Goal: Transaction & Acquisition: Book appointment/travel/reservation

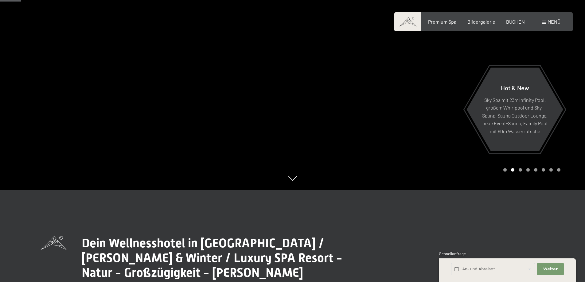
scroll to position [215, 0]
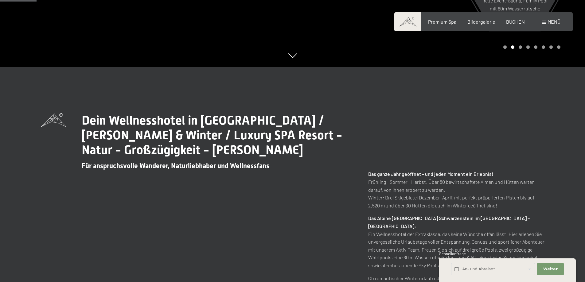
click at [514, 25] on div "Buchen Anfragen Premium Spa Bildergalerie BUCHEN Menü DE IT EN Gutschein Bilder…" at bounding box center [484, 21] width 154 height 7
click at [513, 22] on span "BUCHEN" at bounding box center [515, 21] width 19 height 6
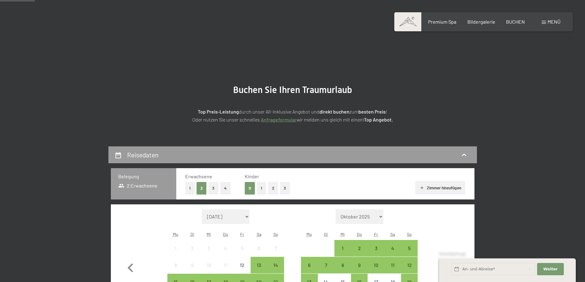
scroll to position [123, 0]
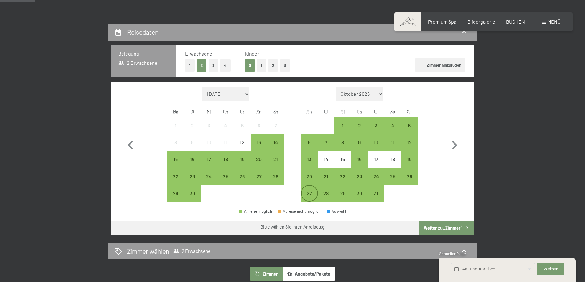
click at [311, 194] on div "27" at bounding box center [309, 198] width 15 height 15
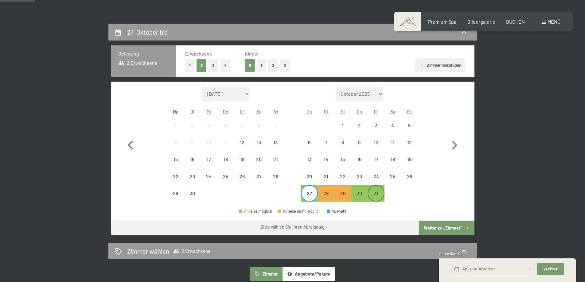
click at [377, 196] on div "31" at bounding box center [375, 198] width 15 height 15
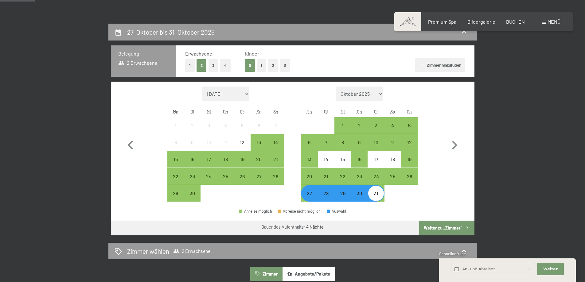
click at [437, 226] on button "Weiter zu „Zimmer“" at bounding box center [446, 228] width 55 height 15
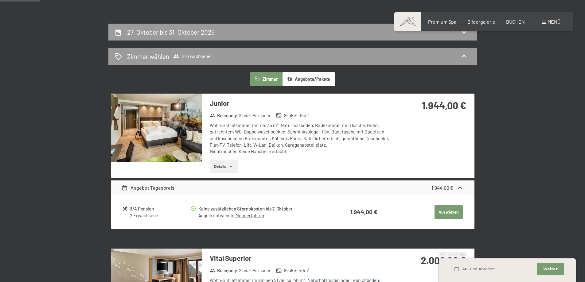
click at [186, 137] on img at bounding box center [156, 128] width 91 height 68
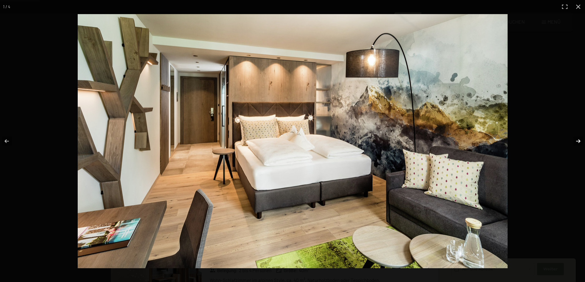
click at [579, 143] on button "button" at bounding box center [575, 141] width 22 height 31
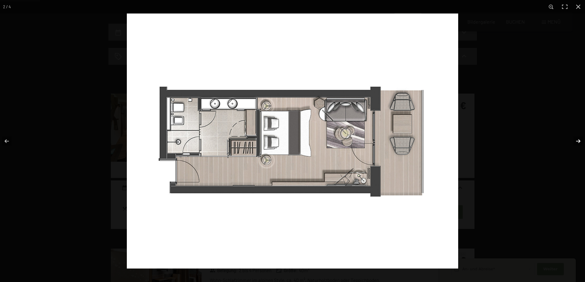
click at [579, 143] on button "button" at bounding box center [575, 141] width 22 height 31
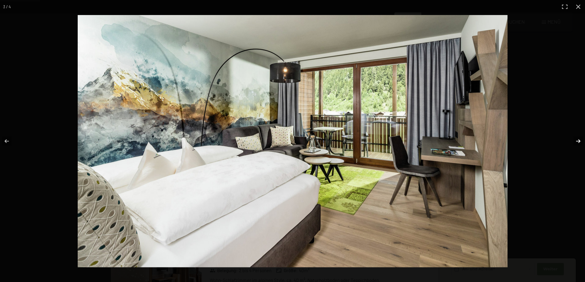
click at [579, 143] on button "button" at bounding box center [575, 141] width 22 height 31
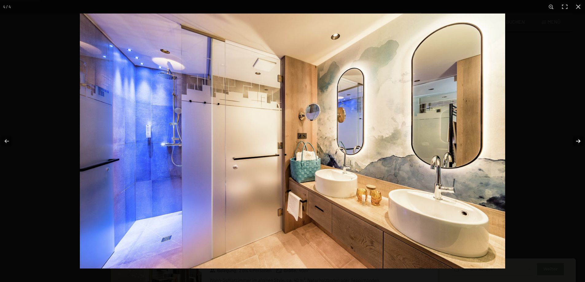
click at [579, 143] on button "button" at bounding box center [575, 141] width 22 height 31
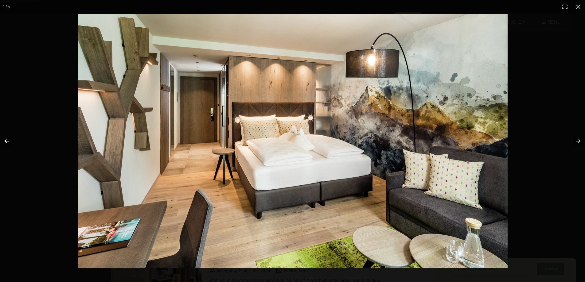
click at [10, 140] on button "button" at bounding box center [11, 141] width 22 height 31
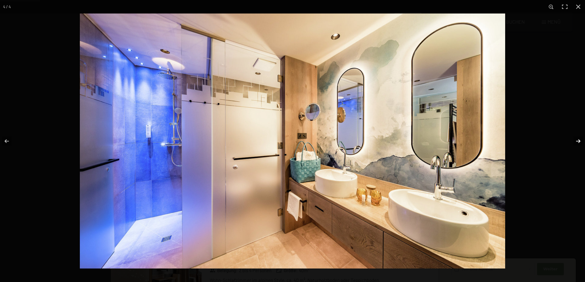
click at [575, 146] on button "button" at bounding box center [575, 141] width 22 height 31
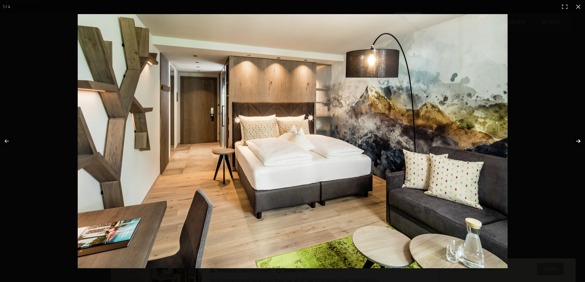
click at [575, 146] on button "button" at bounding box center [575, 141] width 22 height 31
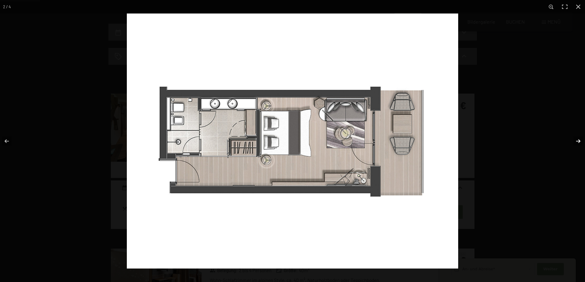
click at [575, 146] on button "button" at bounding box center [575, 141] width 22 height 31
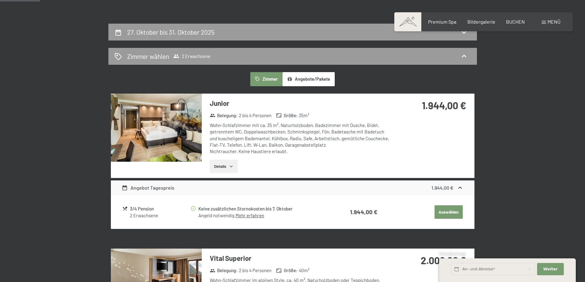
click at [0, 0] on button "button" at bounding box center [0, 0] width 0 height 0
click at [231, 163] on button "Details" at bounding box center [224, 167] width 28 height 14
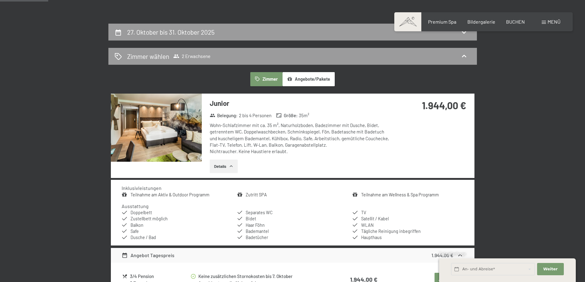
scroll to position [154, 0]
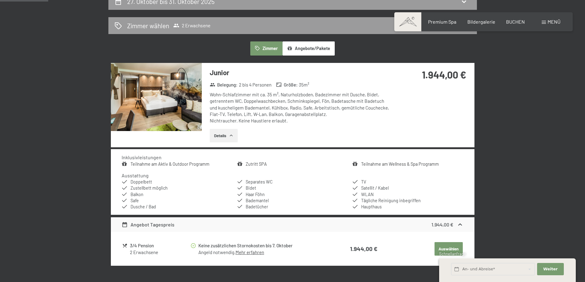
click at [453, 248] on button "Auswählen" at bounding box center [449, 249] width 28 height 14
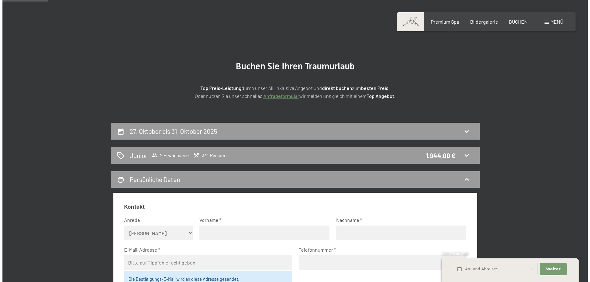
scroll to position [0, 0]
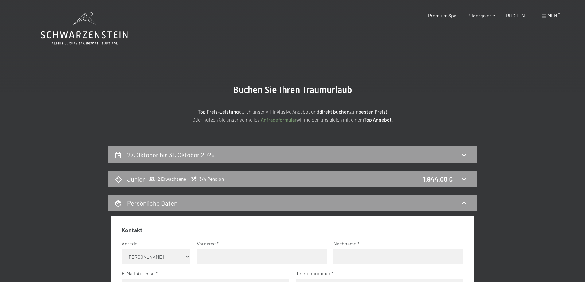
click at [545, 14] on div "Menü" at bounding box center [551, 15] width 19 height 7
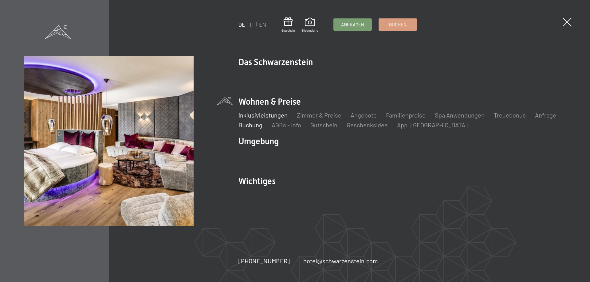
click at [256, 112] on link "Inklusivleistungen" at bounding box center [262, 115] width 49 height 7
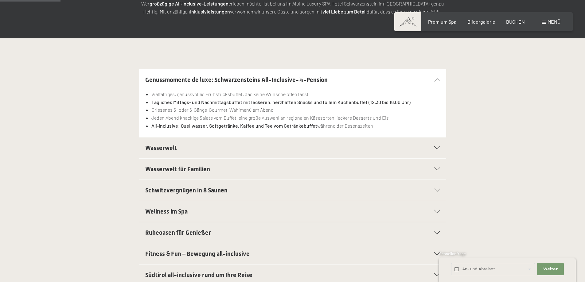
click at [151, 149] on span "Wasserwelt" at bounding box center [161, 147] width 32 height 7
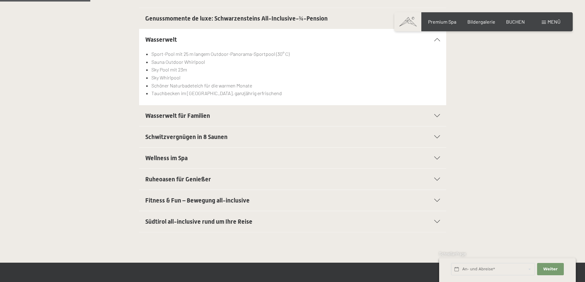
scroll to position [154, 0]
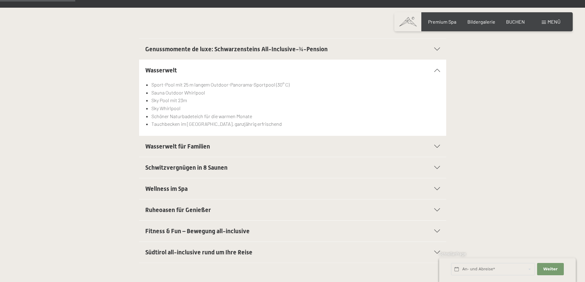
click at [200, 142] on h2 "Wasserwelt für Familien" at bounding box center [277, 146] width 265 height 9
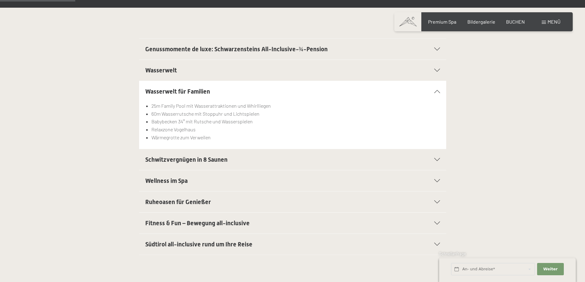
click at [163, 162] on span "Schwitzvergnügen in 8 Saunen" at bounding box center [186, 159] width 82 height 7
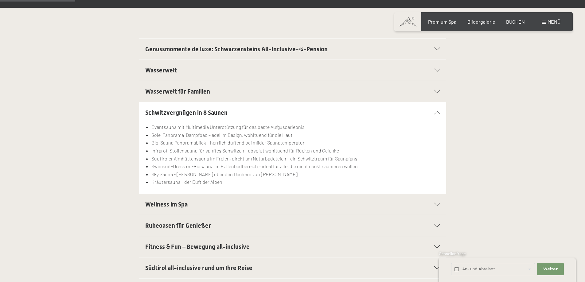
click at [165, 206] on span "Wellness im Spa" at bounding box center [166, 204] width 42 height 7
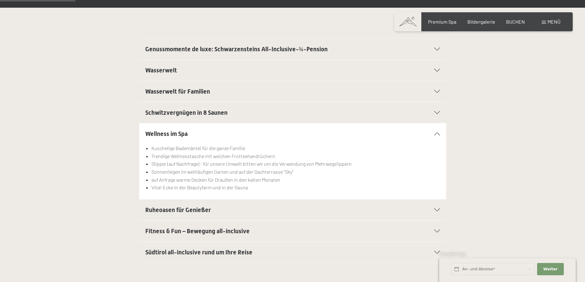
scroll to position [184, 0]
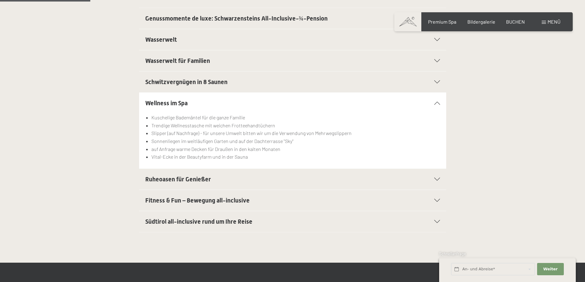
click at [182, 185] on div "Ruheoasen für Genießer" at bounding box center [292, 179] width 295 height 21
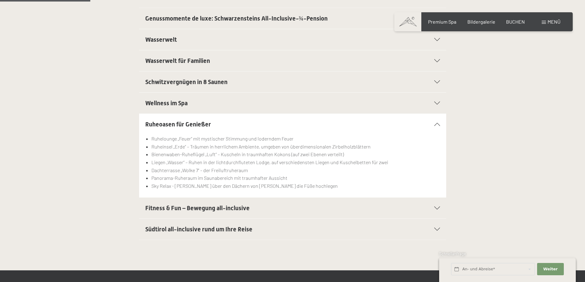
click at [181, 206] on span "Fitness & Fun – Bewegung all-inclusive" at bounding box center [197, 208] width 104 height 7
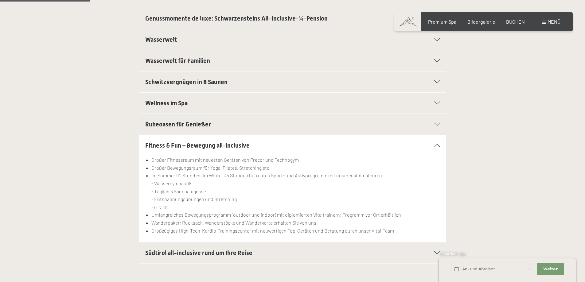
scroll to position [246, 0]
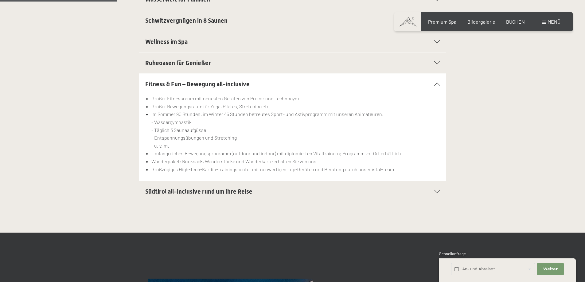
click at [208, 199] on div "Südtirol all-inclusive rund um Ihre Reise" at bounding box center [292, 191] width 295 height 21
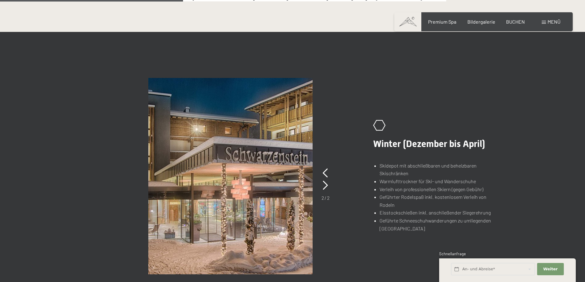
scroll to position [430, 0]
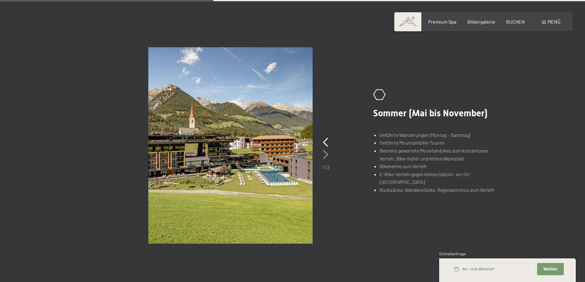
click at [324, 151] on icon at bounding box center [325, 154] width 5 height 9
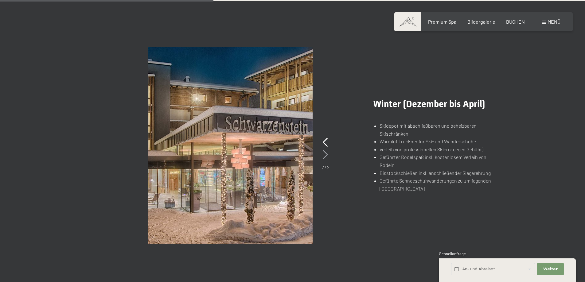
click at [324, 157] on icon at bounding box center [325, 154] width 5 height 9
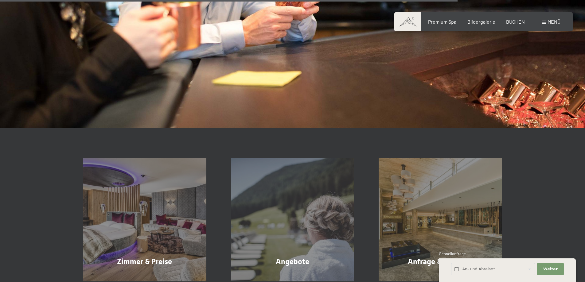
scroll to position [1075, 0]
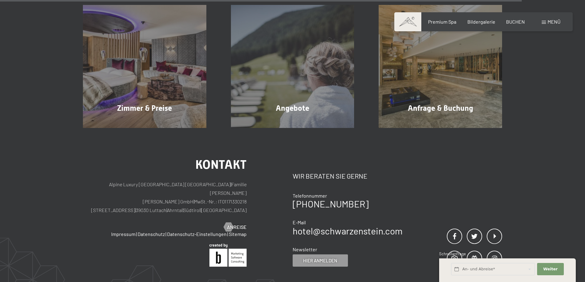
click at [544, 22] on span at bounding box center [544, 22] width 4 height 3
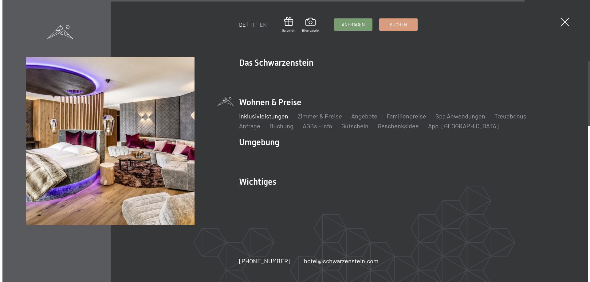
scroll to position [1078, 0]
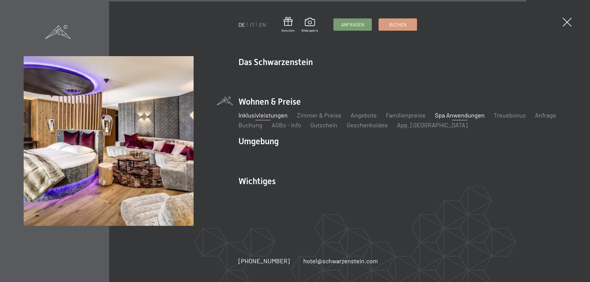
click at [446, 114] on link "Spa Anwendungen" at bounding box center [460, 115] width 50 height 7
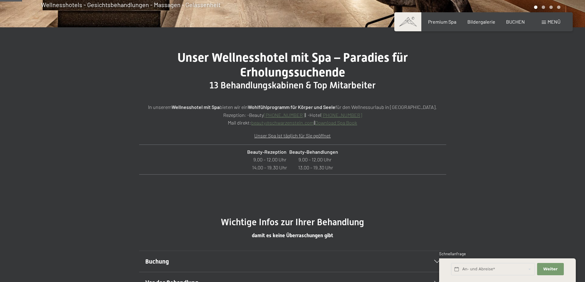
scroll to position [338, 0]
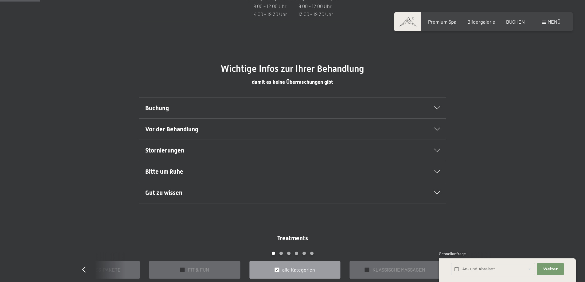
click at [166, 109] on span "Buchung" at bounding box center [157, 107] width 24 height 7
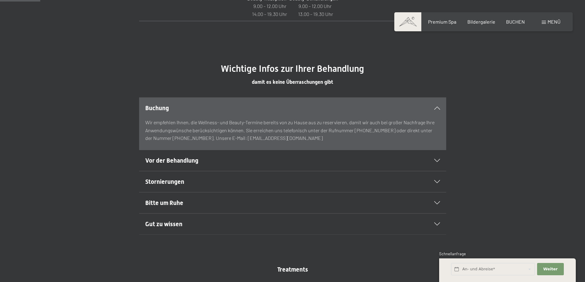
click at [165, 157] on span "Vor der Behandlung" at bounding box center [171, 160] width 53 height 7
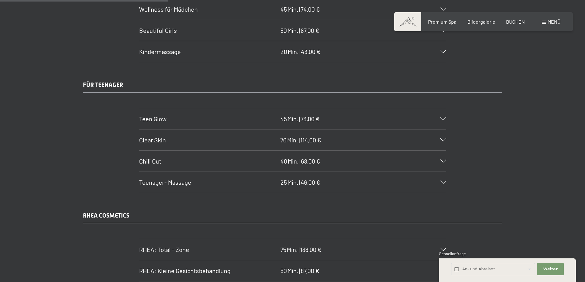
scroll to position [1321, 0]
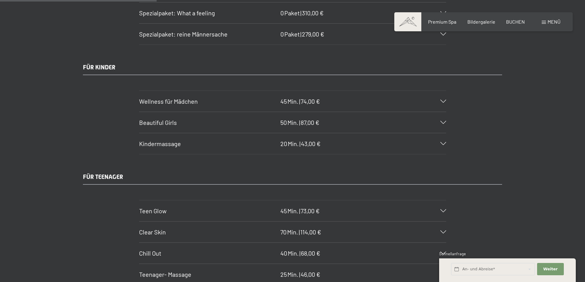
click at [175, 101] on span "Wellness für Mädchen" at bounding box center [168, 101] width 59 height 7
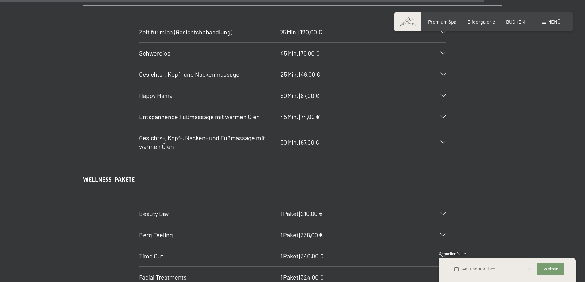
scroll to position [4086, 0]
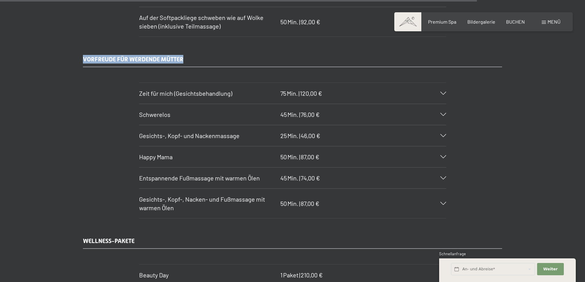
drag, startPoint x: 193, startPoint y: 59, endPoint x: 72, endPoint y: 61, distance: 121.7
click at [72, 61] on div "VORFREUDE FÜR WERDENDE MÜTTER Zeit für mich (Gesichtsbehandlung) 75 Min. | 120,…" at bounding box center [292, 137] width 465 height 164
click at [225, 156] on h3 "Happy Mama" at bounding box center [208, 157] width 138 height 9
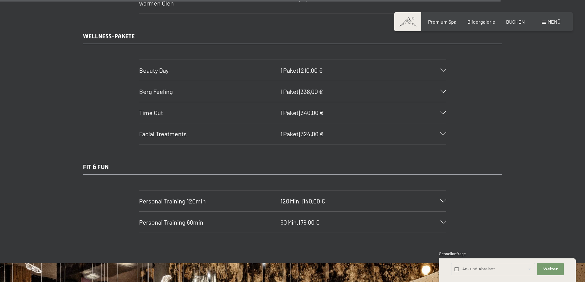
scroll to position [4406, 0]
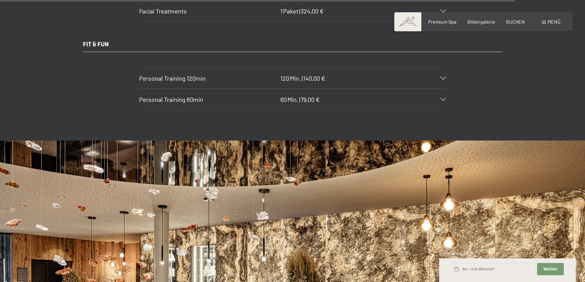
click at [268, 102] on h3 "Personal Training 60min" at bounding box center [208, 99] width 138 height 9
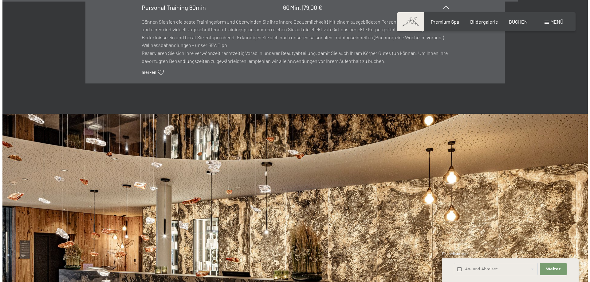
scroll to position [4304, 0]
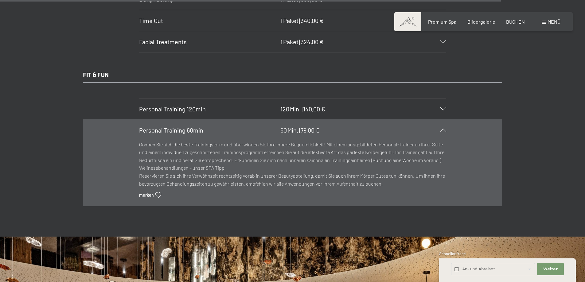
click at [542, 24] on div "Menü" at bounding box center [551, 21] width 19 height 7
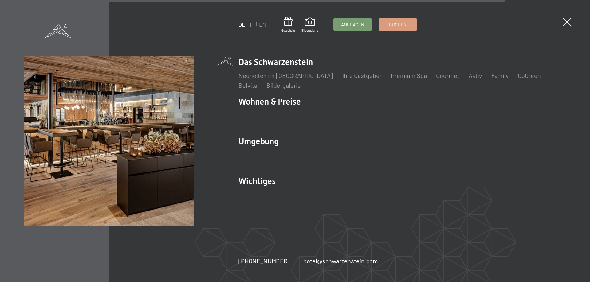
click at [64, 28] on span at bounding box center [58, 31] width 26 height 14
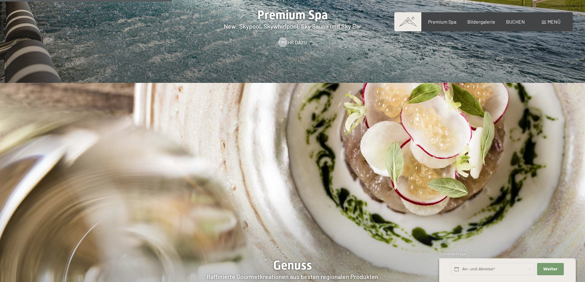
scroll to position [891, 0]
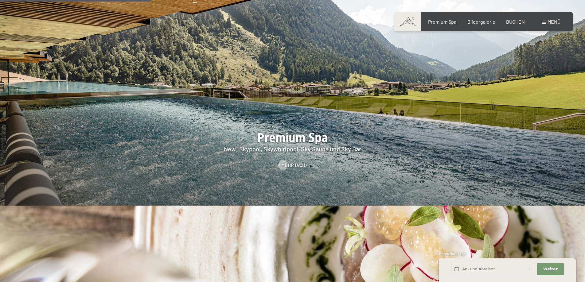
click at [295, 106] on div at bounding box center [292, 80] width 585 height 251
click at [297, 162] on span "Mehr dazu" at bounding box center [300, 165] width 25 height 7
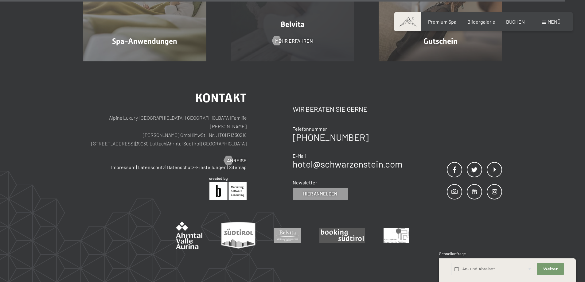
scroll to position [3810, 0]
